Goal: Browse casually: Explore the website without a specific task or goal

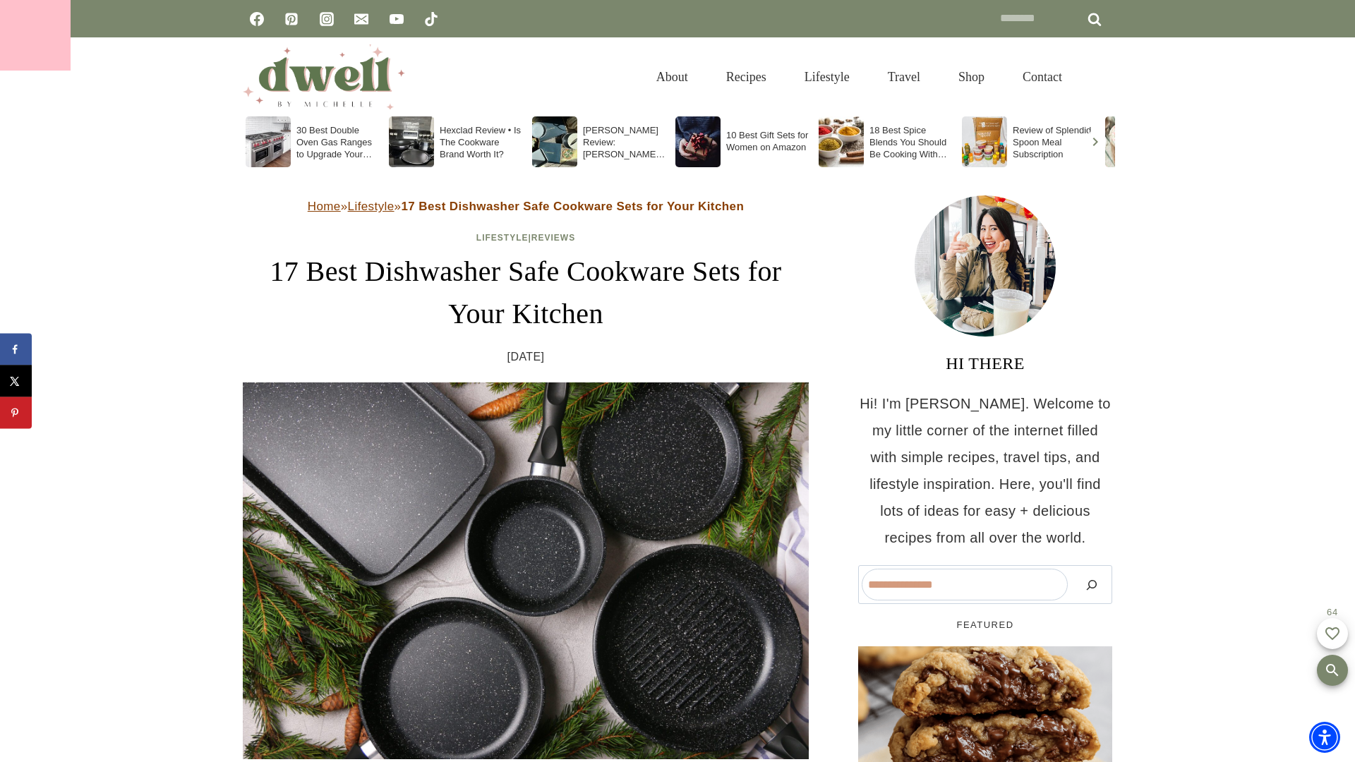
click at [35, 35] on div at bounding box center [35, 35] width 71 height 71
